Goal: Task Accomplishment & Management: Use online tool/utility

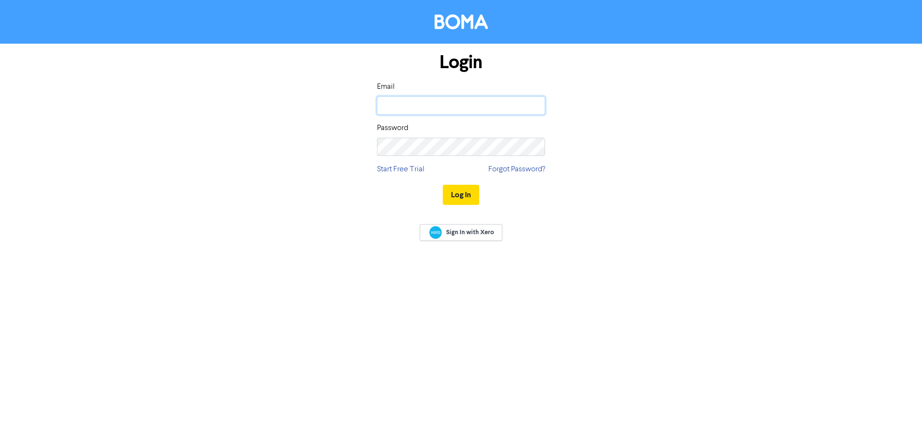
click at [432, 108] on input "email" at bounding box center [461, 105] width 168 height 18
type input "[EMAIL_ADDRESS][DOMAIN_NAME]"
click at [443, 185] on button "Log In" at bounding box center [461, 195] width 36 height 20
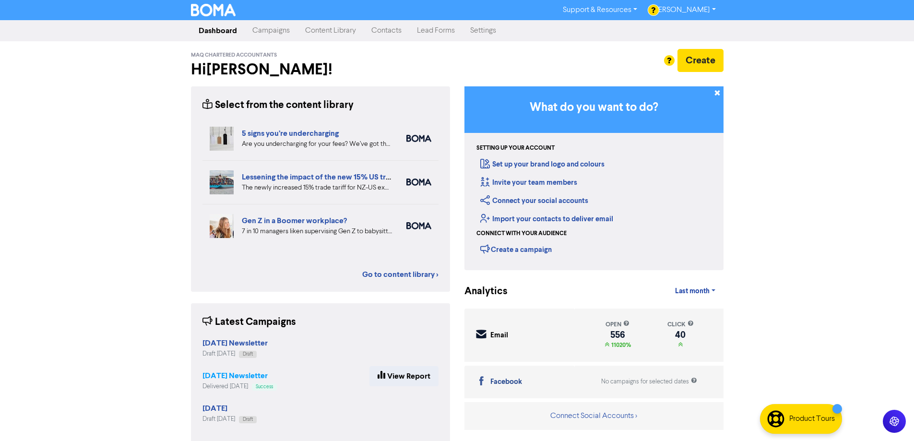
click at [228, 377] on strong "[DATE] Newsletter" at bounding box center [235, 376] width 65 height 10
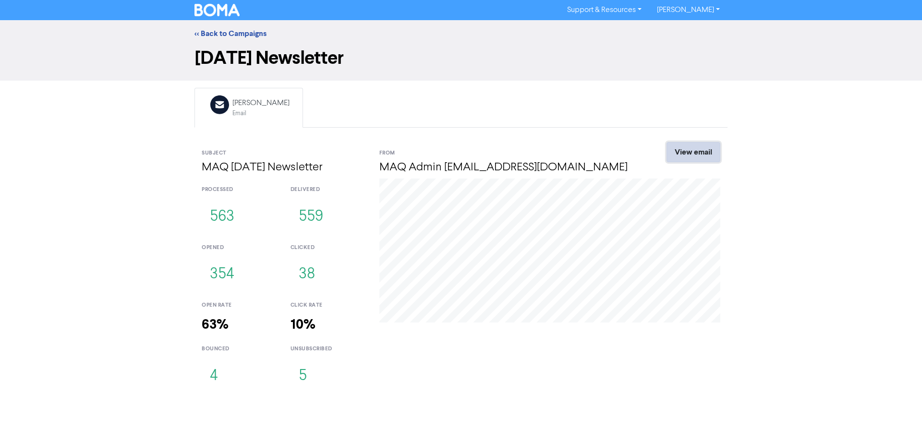
click at [683, 155] on link "View email" at bounding box center [693, 152] width 54 height 20
